Goal: Information Seeking & Learning: Learn about a topic

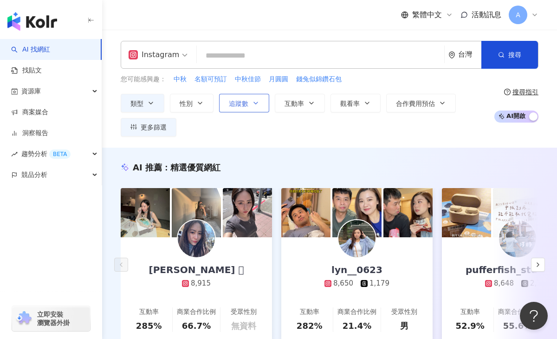
click at [253, 102] on icon "button" at bounding box center [255, 102] width 7 height 7
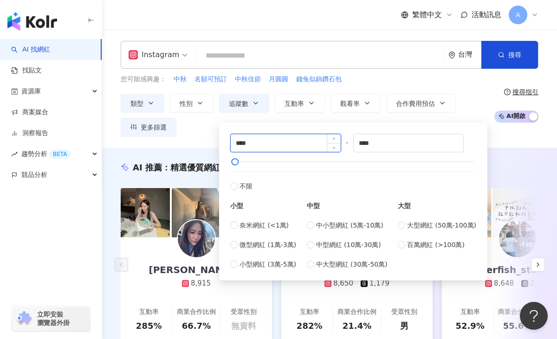
click at [244, 143] on input "****" at bounding box center [286, 143] width 110 height 18
type input "****"
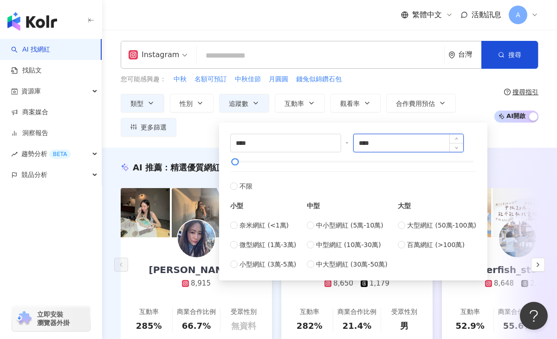
click at [371, 143] on input "****" at bounding box center [409, 143] width 110 height 18
type input "****"
click at [510, 154] on div "AI 推薦 ： 精選優質網紅 Wendy 𓂀 8,915 互動率 285% 商業合作比例 66.7% 受眾性別 無資料 lyn__0623 8,650 1,1…" at bounding box center [329, 261] width 455 height 227
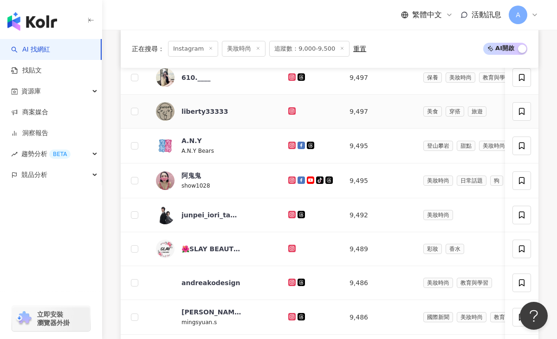
scroll to position [402, 0]
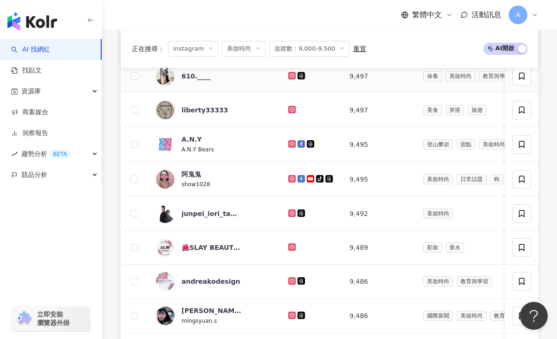
click at [291, 76] on icon at bounding box center [291, 75] width 1 height 1
click at [290, 109] on icon at bounding box center [292, 109] width 4 height 4
click at [288, 139] on div at bounding box center [311, 144] width 46 height 10
click at [288, 144] on g at bounding box center [291, 143] width 7 height 7
click at [288, 176] on icon at bounding box center [291, 178] width 7 height 7
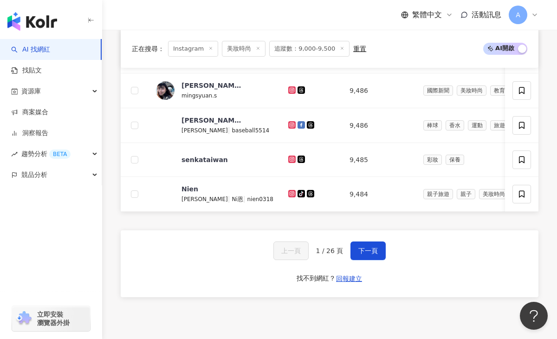
scroll to position [622, 0]
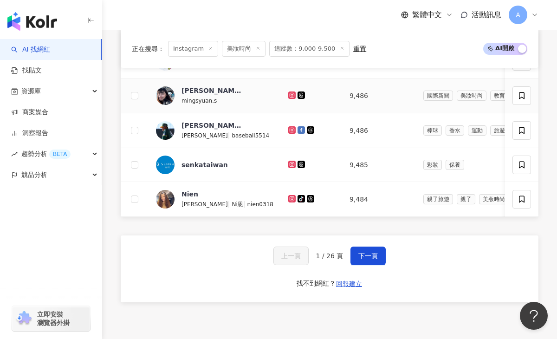
click at [290, 94] on icon at bounding box center [292, 95] width 4 height 4
click at [288, 133] on icon at bounding box center [291, 129] width 7 height 7
click at [290, 197] on icon at bounding box center [292, 198] width 4 height 4
click at [288, 201] on icon at bounding box center [291, 198] width 7 height 7
click at [373, 252] on span "下一頁" at bounding box center [368, 255] width 20 height 7
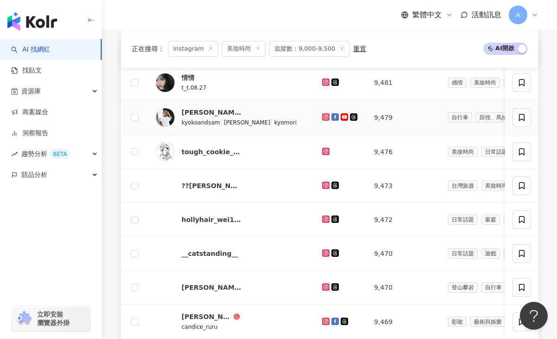
scroll to position [363, 0]
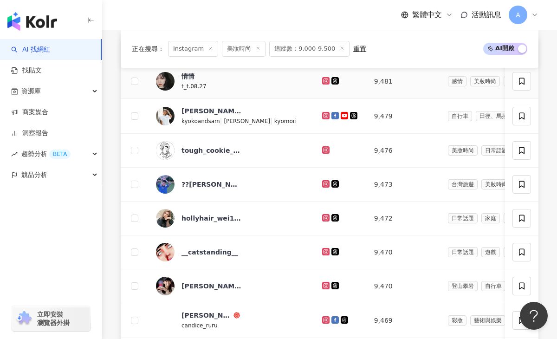
click at [326, 83] on icon at bounding box center [325, 80] width 7 height 7
click at [326, 117] on icon at bounding box center [326, 115] width 4 height 4
click at [326, 188] on div at bounding box center [340, 184] width 37 height 10
click at [324, 180] on div at bounding box center [340, 184] width 37 height 10
click at [328, 183] on icon at bounding box center [326, 184] width 6 height 6
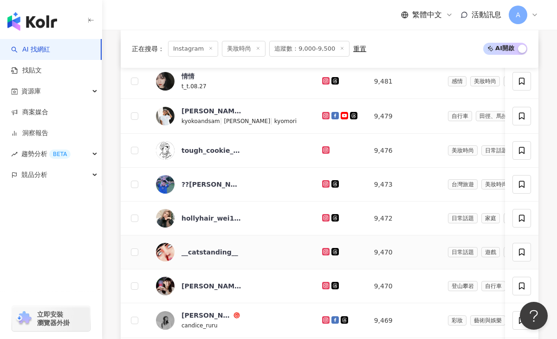
click at [325, 253] on icon at bounding box center [326, 251] width 4 height 4
click at [326, 285] on icon at bounding box center [325, 285] width 1 height 1
click at [325, 322] on icon at bounding box center [326, 320] width 6 height 6
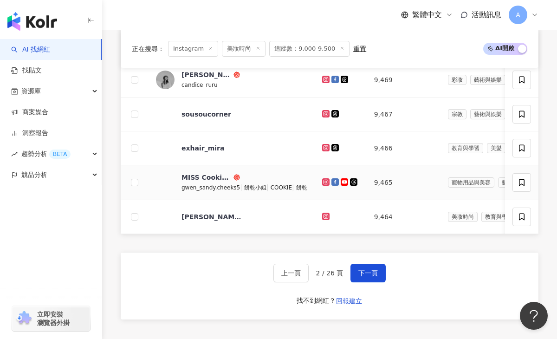
scroll to position [606, 0]
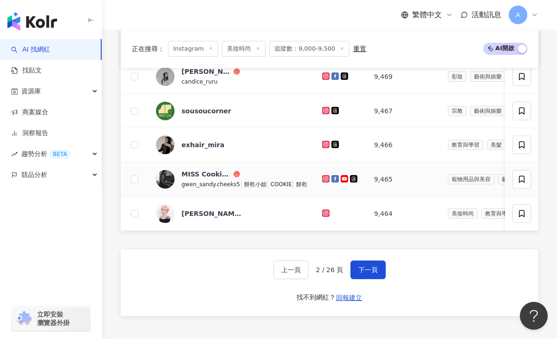
click at [326, 176] on icon at bounding box center [325, 178] width 7 height 7
click at [327, 212] on icon at bounding box center [326, 213] width 6 height 6
click at [368, 269] on span "下一頁" at bounding box center [368, 269] width 20 height 7
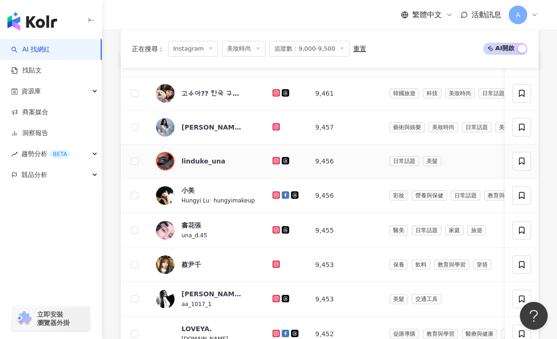
scroll to position [358, 0]
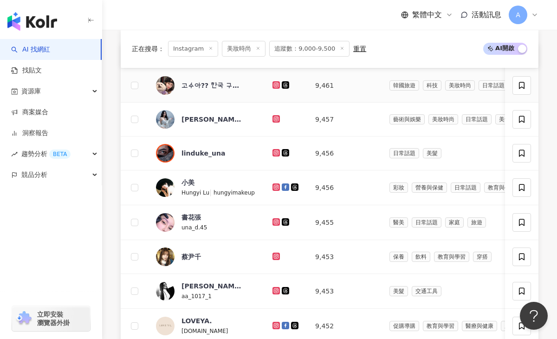
click at [276, 83] on icon at bounding box center [276, 85] width 6 height 6
click at [275, 119] on icon at bounding box center [276, 119] width 4 height 4
click at [275, 153] on g at bounding box center [276, 152] width 7 height 7
click at [275, 187] on icon at bounding box center [275, 186] width 1 height 1
click at [274, 222] on icon at bounding box center [276, 222] width 6 height 6
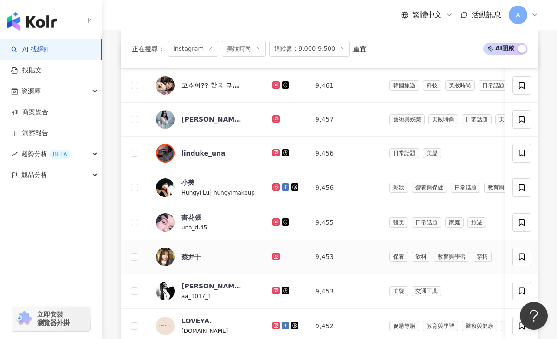
click at [273, 259] on icon at bounding box center [276, 256] width 7 height 7
click at [273, 287] on icon at bounding box center [276, 290] width 7 height 7
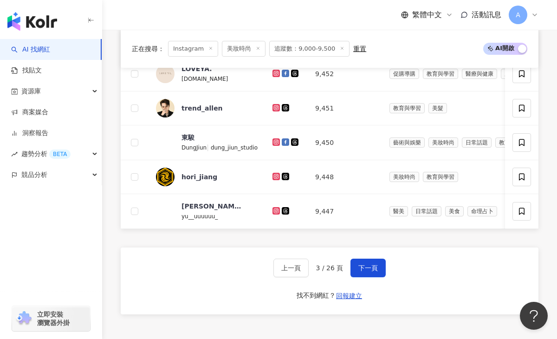
scroll to position [611, 0]
click at [274, 105] on icon at bounding box center [276, 107] width 4 height 4
click at [274, 212] on icon at bounding box center [276, 211] width 6 height 6
click at [361, 268] on span "下一頁" at bounding box center [368, 267] width 20 height 7
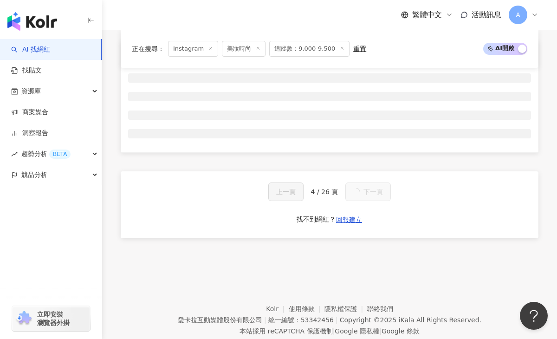
scroll to position [362, 0]
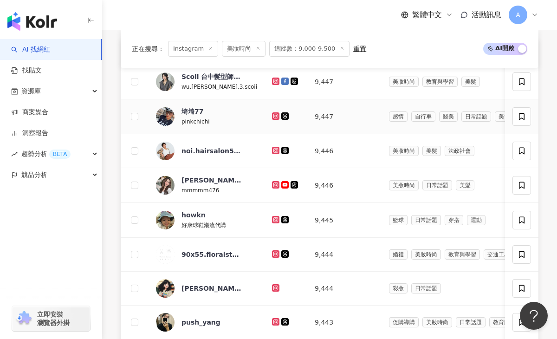
click at [273, 114] on icon at bounding box center [276, 116] width 6 height 6
click at [273, 115] on icon at bounding box center [276, 116] width 6 height 6
click at [272, 185] on icon at bounding box center [275, 184] width 7 height 7
click at [273, 286] on icon at bounding box center [276, 288] width 6 height 6
click at [273, 290] on icon at bounding box center [276, 288] width 6 height 6
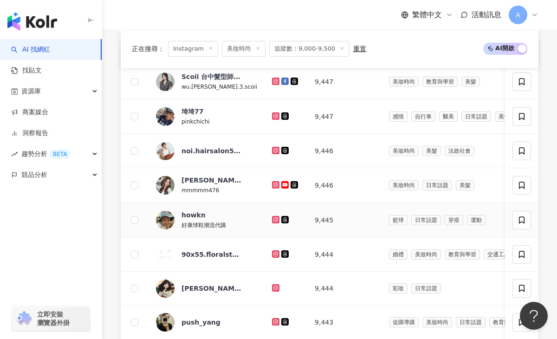
click at [273, 220] on icon at bounding box center [276, 220] width 6 height 6
click at [275, 322] on icon at bounding box center [275, 321] width 1 height 1
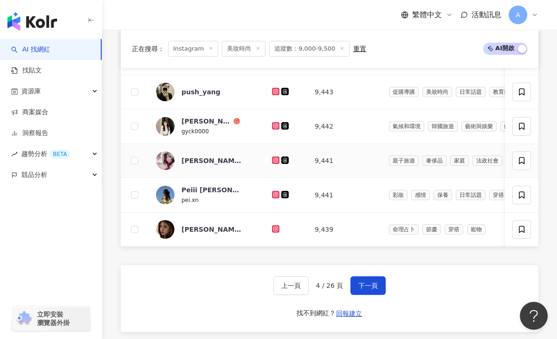
scroll to position [599, 0]
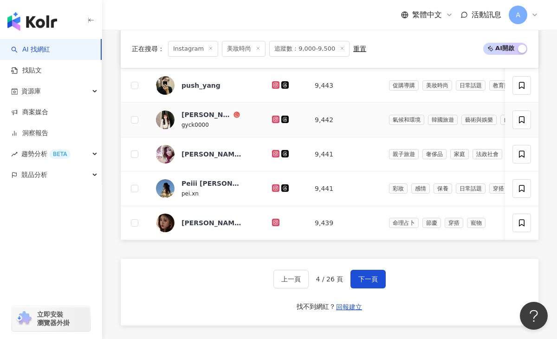
click at [273, 119] on icon at bounding box center [276, 120] width 6 height 6
click at [272, 155] on icon at bounding box center [275, 153] width 7 height 7
click at [274, 186] on icon at bounding box center [276, 188] width 4 height 4
click at [274, 223] on icon at bounding box center [276, 222] width 4 height 4
click at [358, 284] on button "下一頁" at bounding box center [368, 279] width 35 height 19
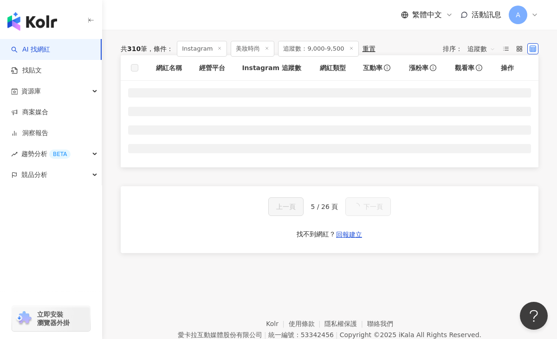
scroll to position [352, 0]
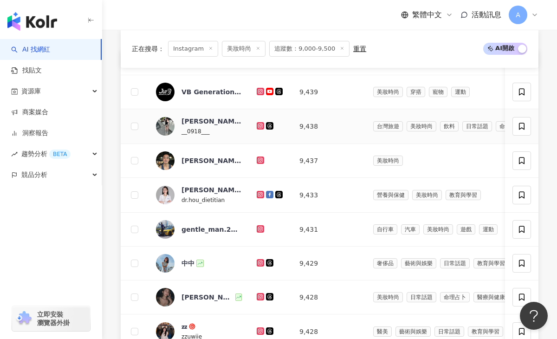
click at [260, 125] on icon at bounding box center [260, 125] width 1 height 1
click at [260, 193] on icon at bounding box center [261, 194] width 4 height 4
click at [261, 160] on icon at bounding box center [261, 160] width 4 height 4
click at [258, 227] on icon at bounding box center [260, 228] width 7 height 7
click at [260, 263] on icon at bounding box center [261, 263] width 6 height 6
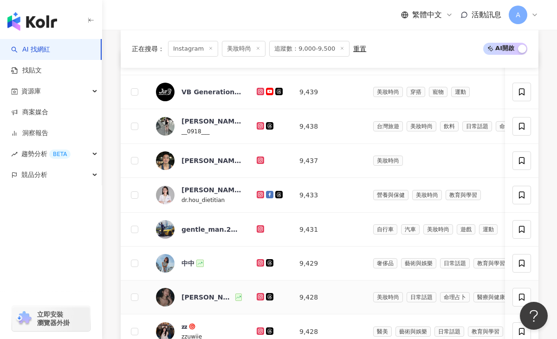
click at [258, 297] on icon at bounding box center [261, 297] width 6 height 6
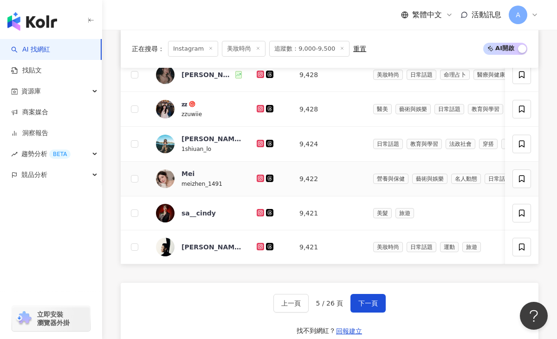
scroll to position [577, 0]
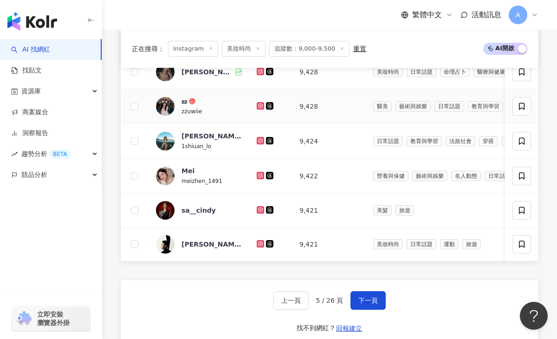
click at [261, 104] on icon at bounding box center [261, 106] width 4 height 4
click at [261, 141] on icon at bounding box center [261, 140] width 4 height 4
click at [260, 177] on icon at bounding box center [261, 176] width 6 height 6
click at [260, 213] on div at bounding box center [271, 210] width 28 height 10
click at [260, 212] on icon at bounding box center [260, 209] width 7 height 7
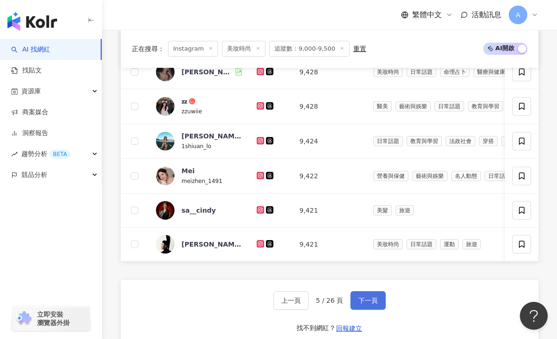
click at [357, 299] on button "下一頁" at bounding box center [368, 300] width 35 height 19
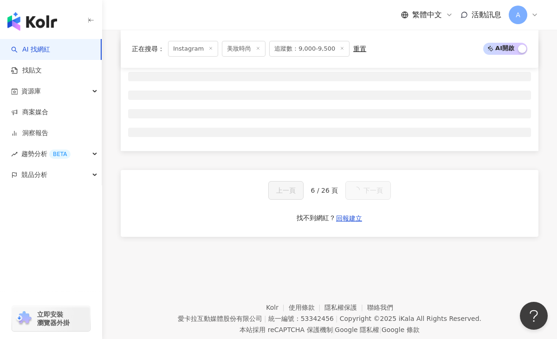
scroll to position [363, 0]
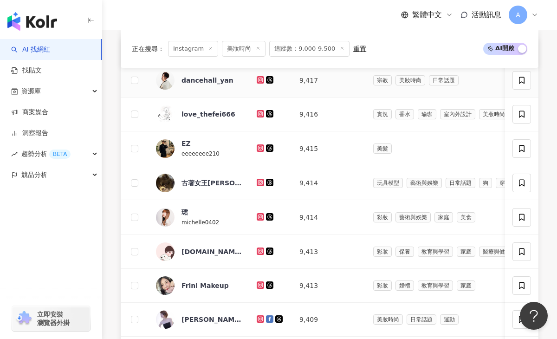
click at [262, 80] on icon at bounding box center [261, 80] width 6 height 6
click at [259, 145] on icon at bounding box center [260, 147] width 7 height 7
click at [259, 183] on icon at bounding box center [261, 182] width 4 height 4
click at [262, 249] on icon at bounding box center [261, 251] width 4 height 4
click at [260, 216] on icon at bounding box center [260, 216] width 1 height 1
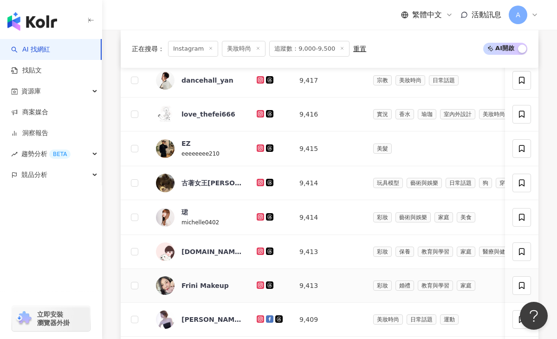
click at [261, 285] on icon at bounding box center [260, 284] width 1 height 1
click at [259, 315] on icon at bounding box center [260, 318] width 7 height 7
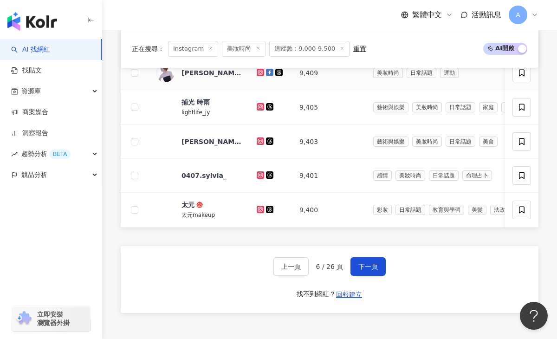
scroll to position [611, 0]
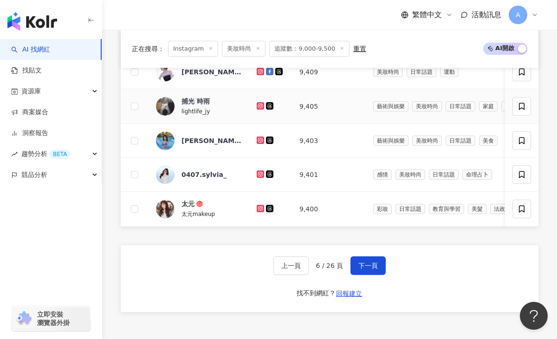
click at [260, 106] on icon at bounding box center [260, 105] width 1 height 1
click at [260, 103] on icon at bounding box center [260, 105] width 7 height 7
click at [260, 138] on icon at bounding box center [261, 140] width 6 height 6
click at [260, 175] on icon at bounding box center [261, 174] width 4 height 4
click at [261, 208] on icon at bounding box center [260, 208] width 1 height 1
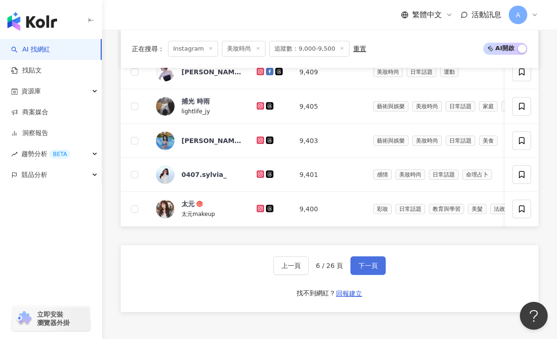
click at [371, 268] on span "下一頁" at bounding box center [368, 265] width 20 height 7
